Goal: Information Seeking & Learning: Learn about a topic

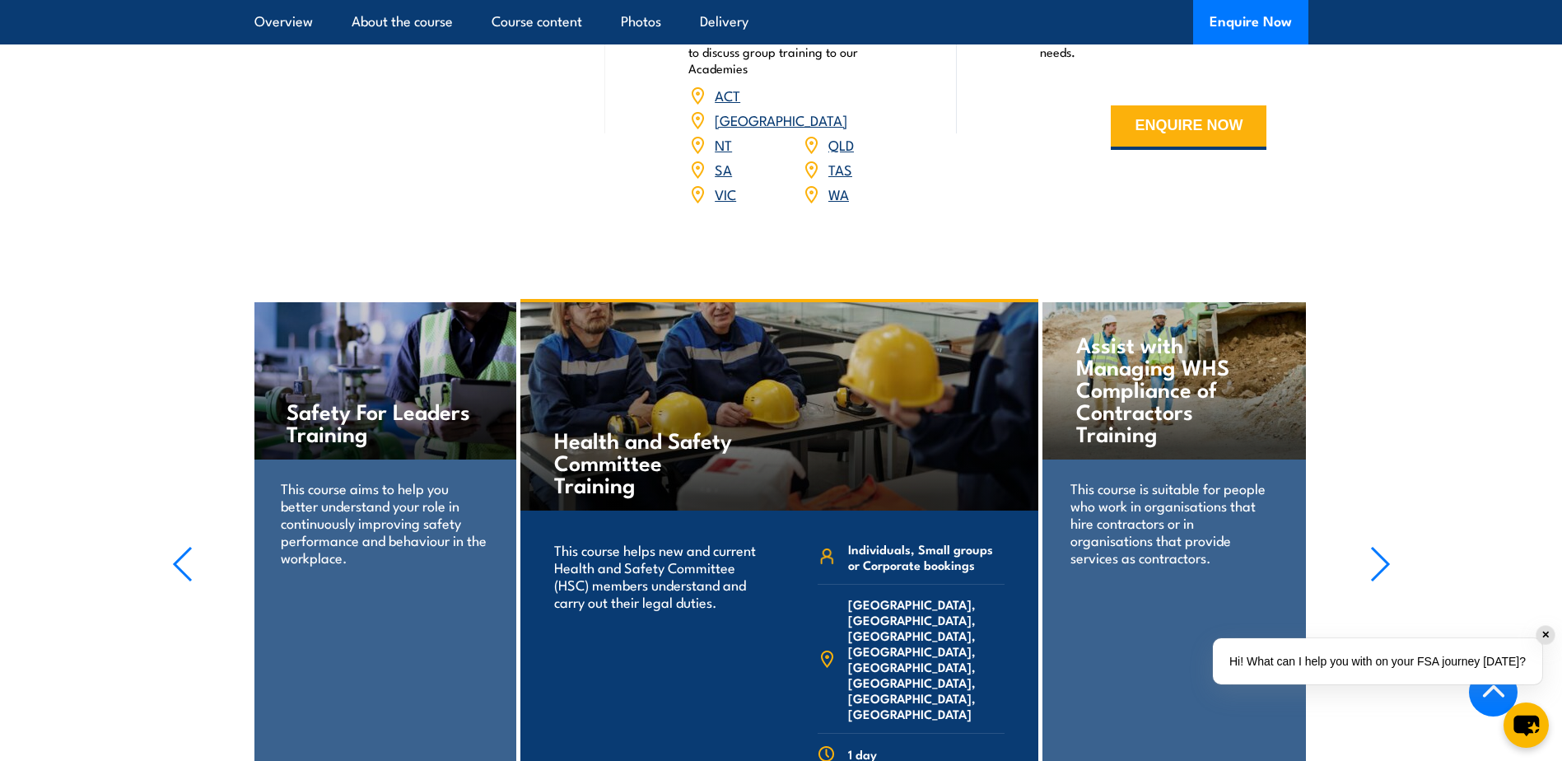
scroll to position [2416, 0]
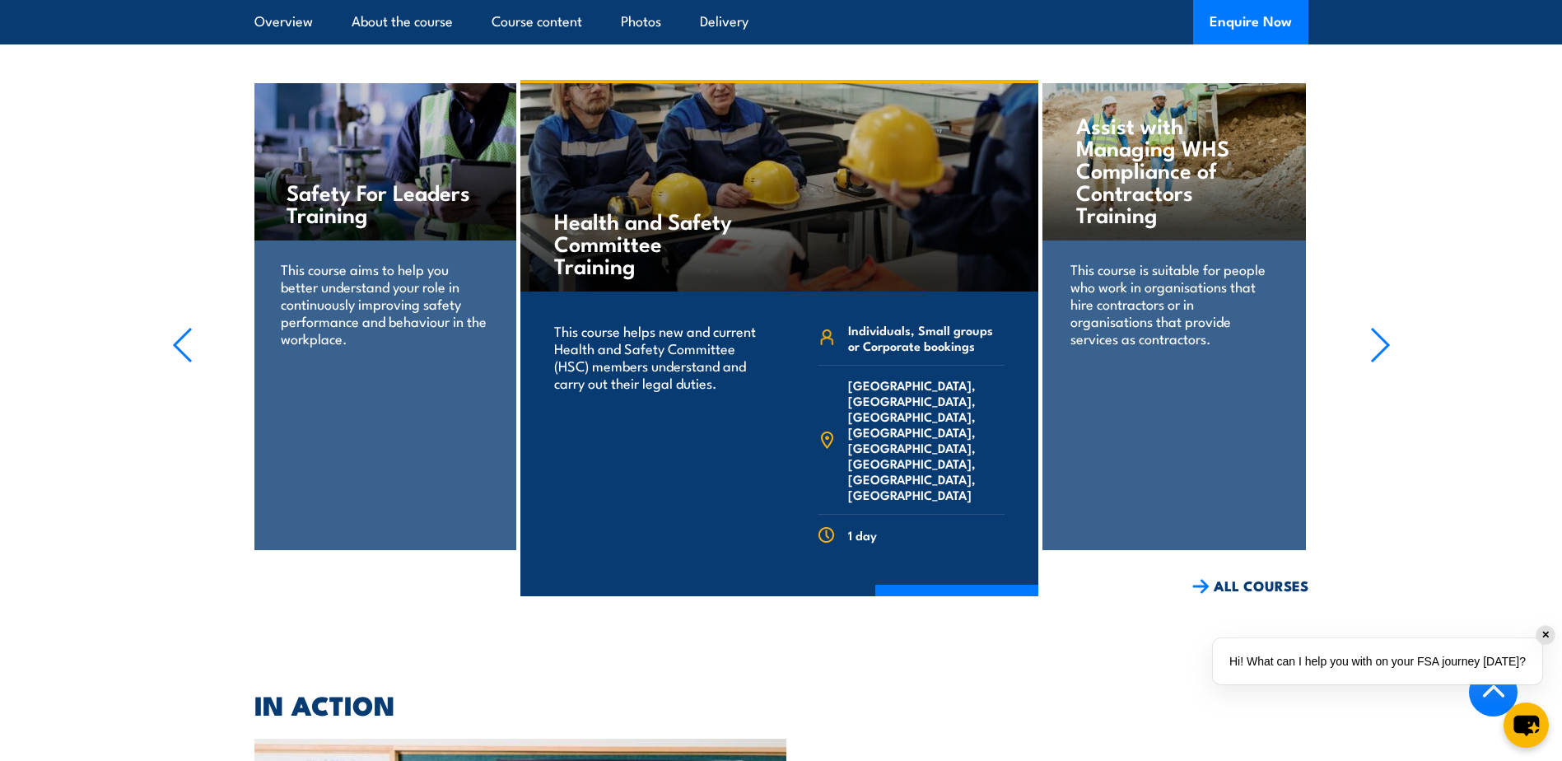
click at [371, 224] on h4 "Safety For Leaders Training" at bounding box center [384, 202] width 195 height 44
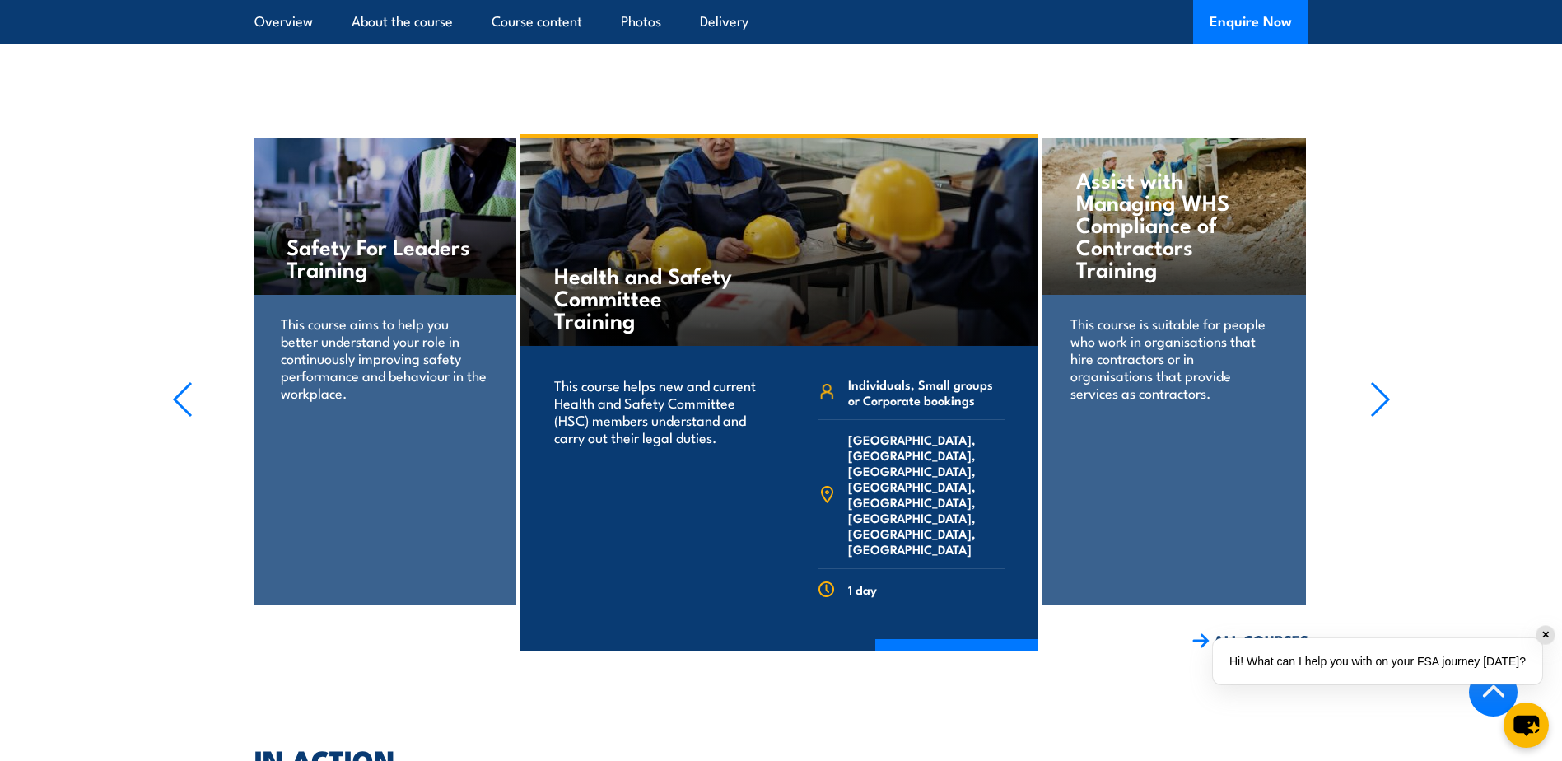
scroll to position [2251, 0]
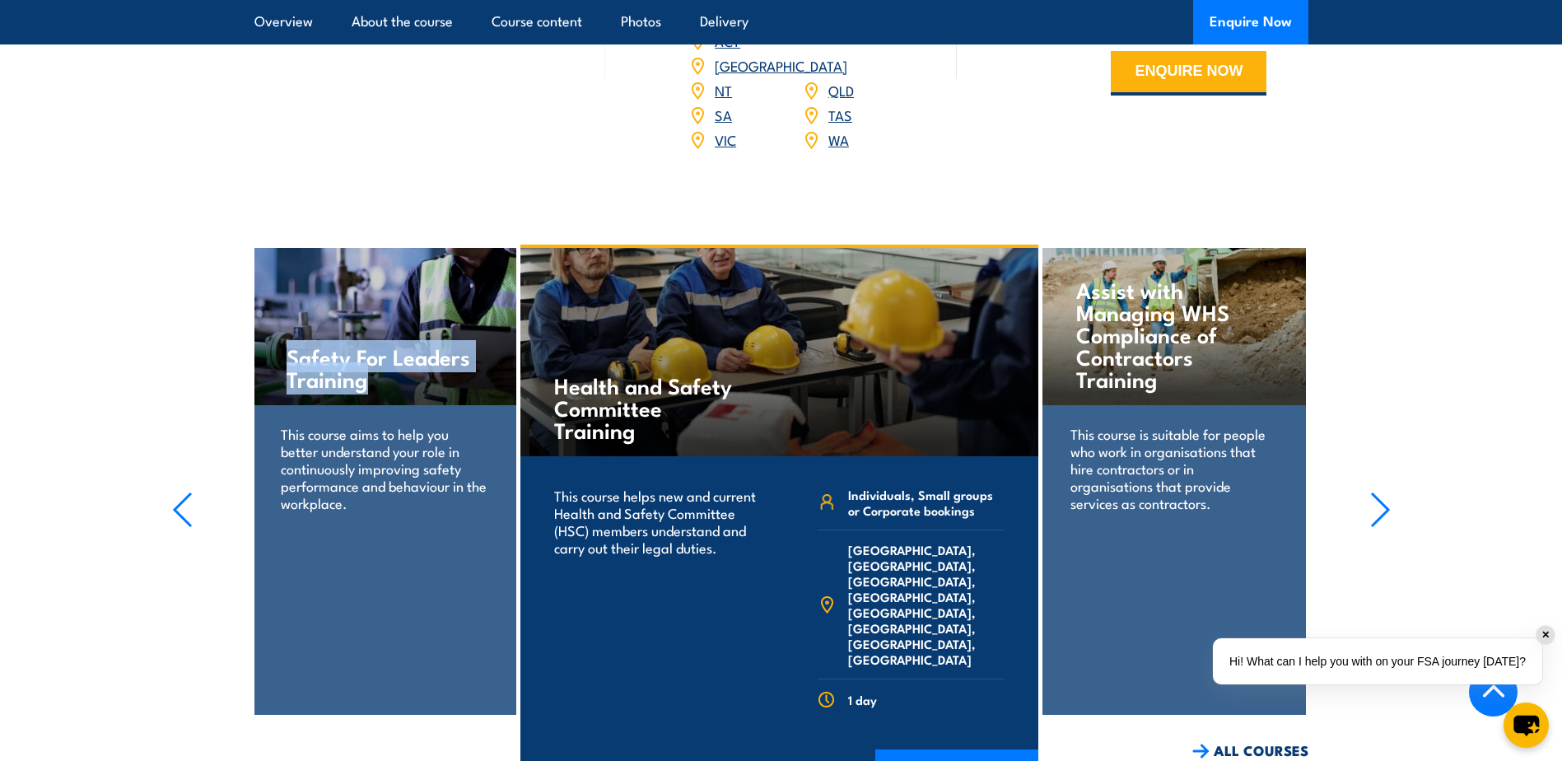
drag, startPoint x: 376, startPoint y: 398, endPoint x: 263, endPoint y: 366, distance: 117.3
click at [263, 366] on div "Safety For Leaders Training" at bounding box center [384, 326] width 263 height 157
drag, startPoint x: 263, startPoint y: 366, endPoint x: 328, endPoint y: 366, distance: 65.1
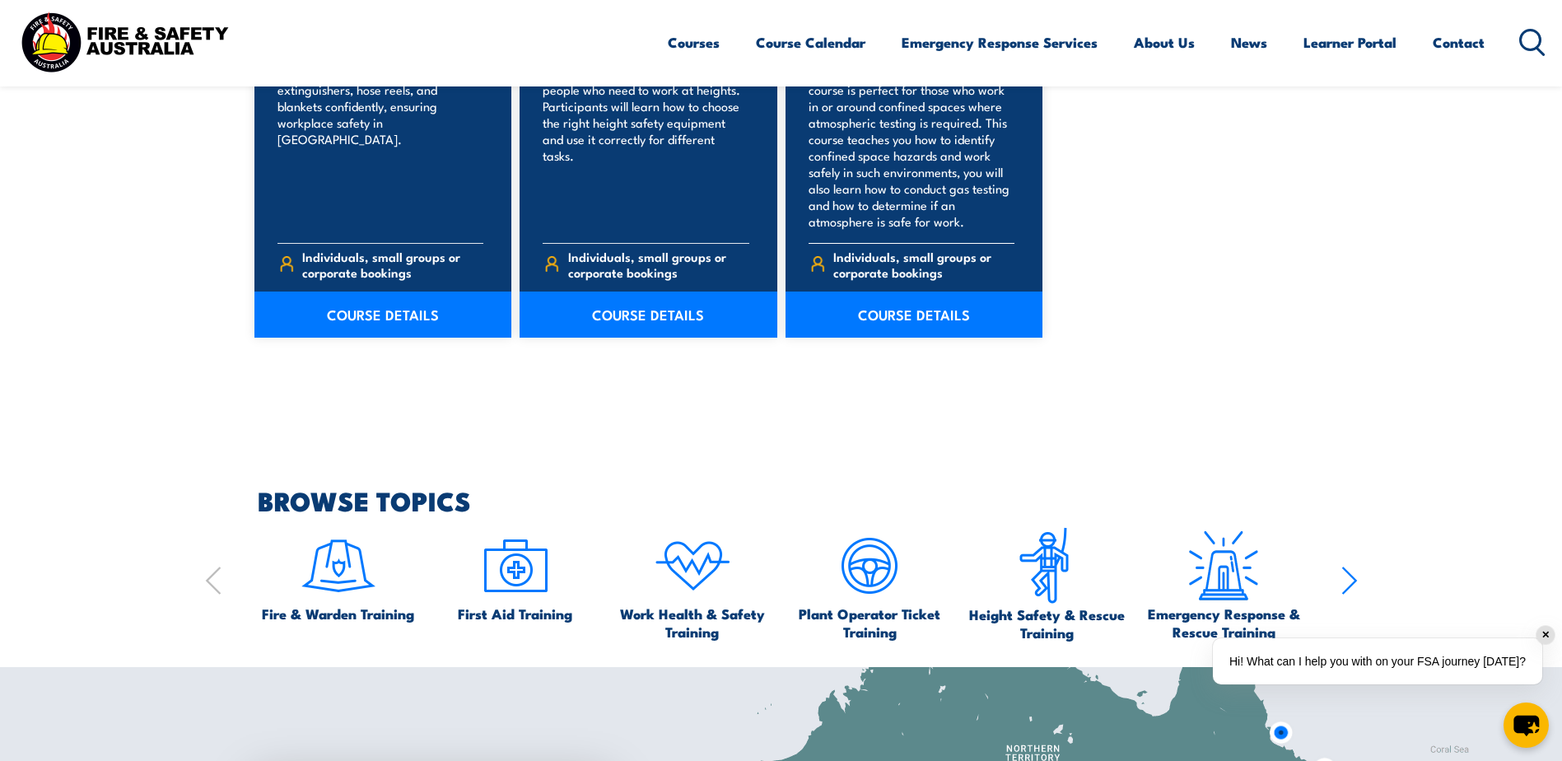
scroll to position [1538, 0]
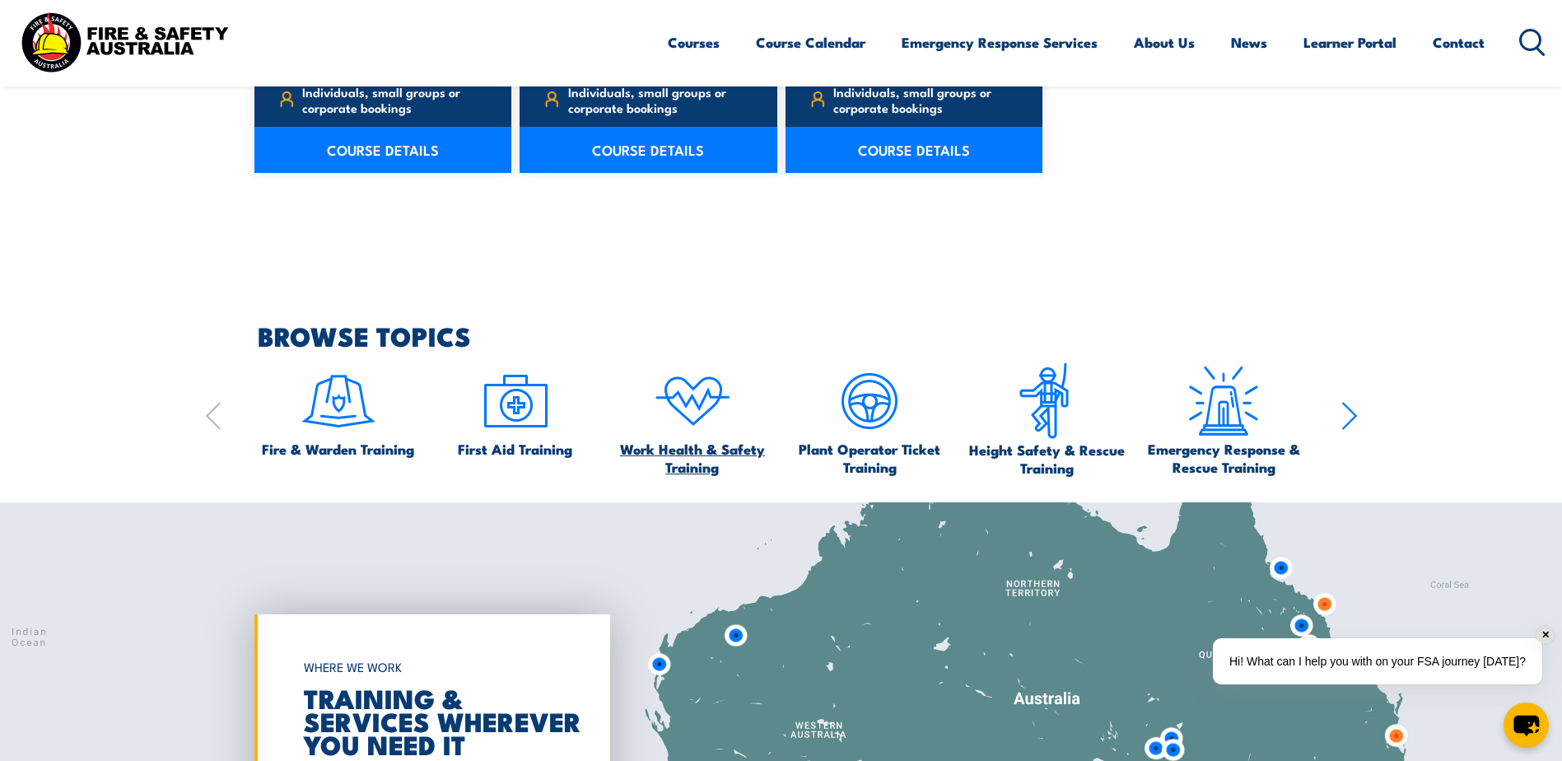
click at [712, 461] on span "Work Health & Safety Training" at bounding box center [692, 458] width 161 height 36
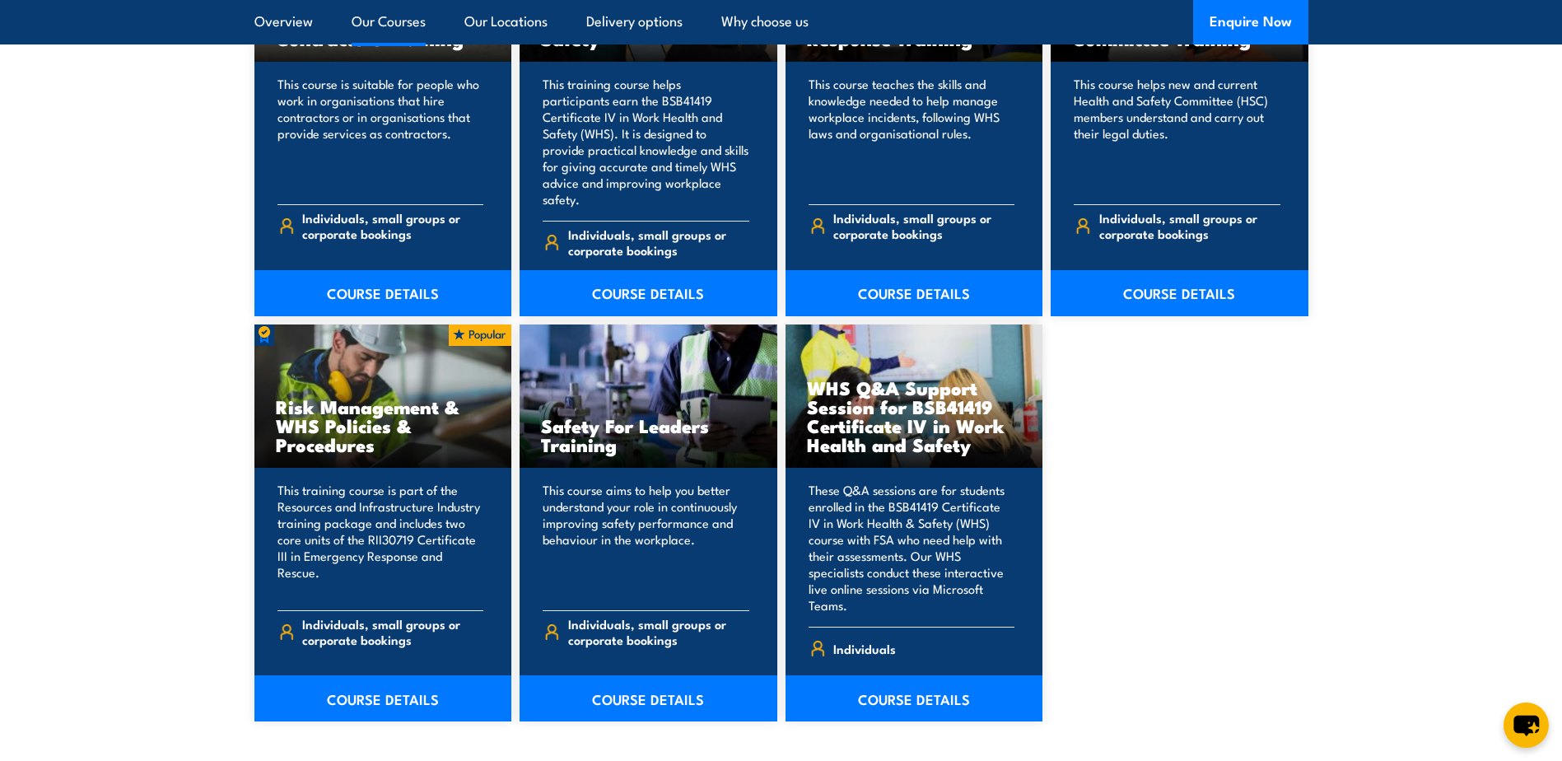
scroll to position [1427, 0]
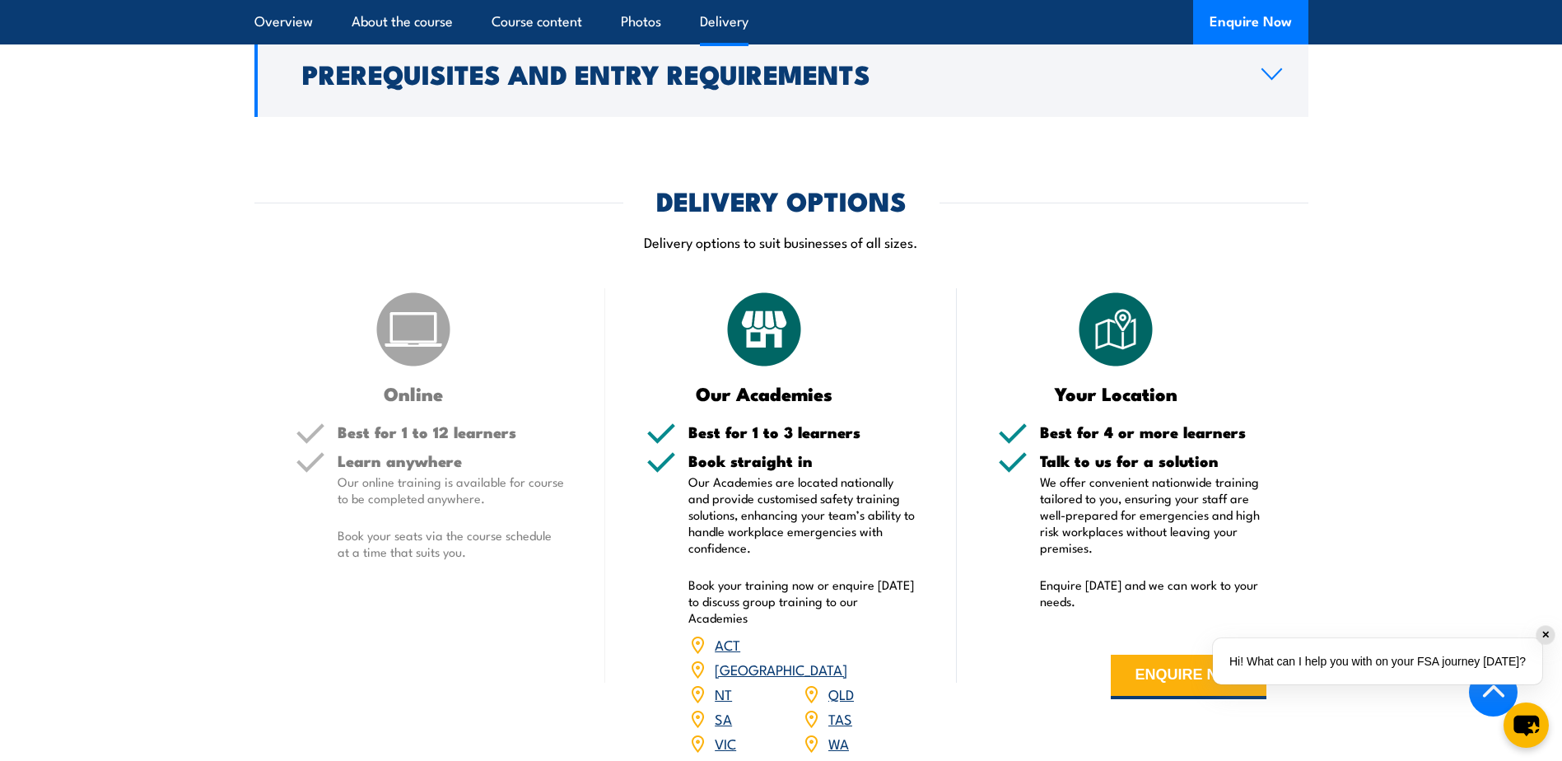
scroll to position [1867, 0]
